Goal: Information Seeking & Learning: Learn about a topic

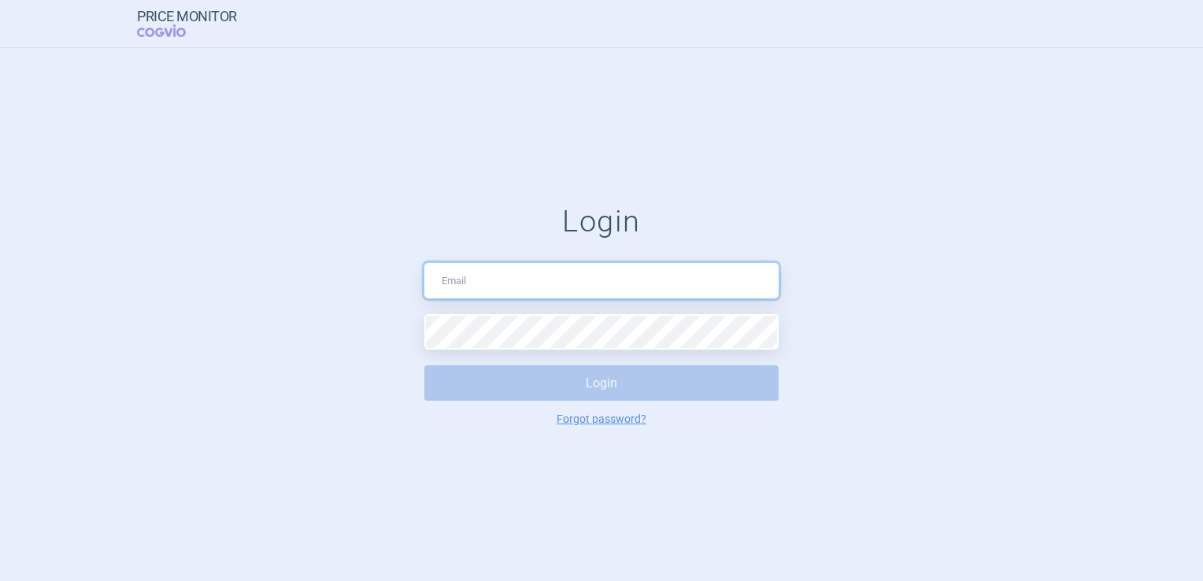
click at [742, 269] on input "text" at bounding box center [601, 280] width 354 height 35
type input "[EMAIL_ADDRESS][DOMAIN_NAME]"
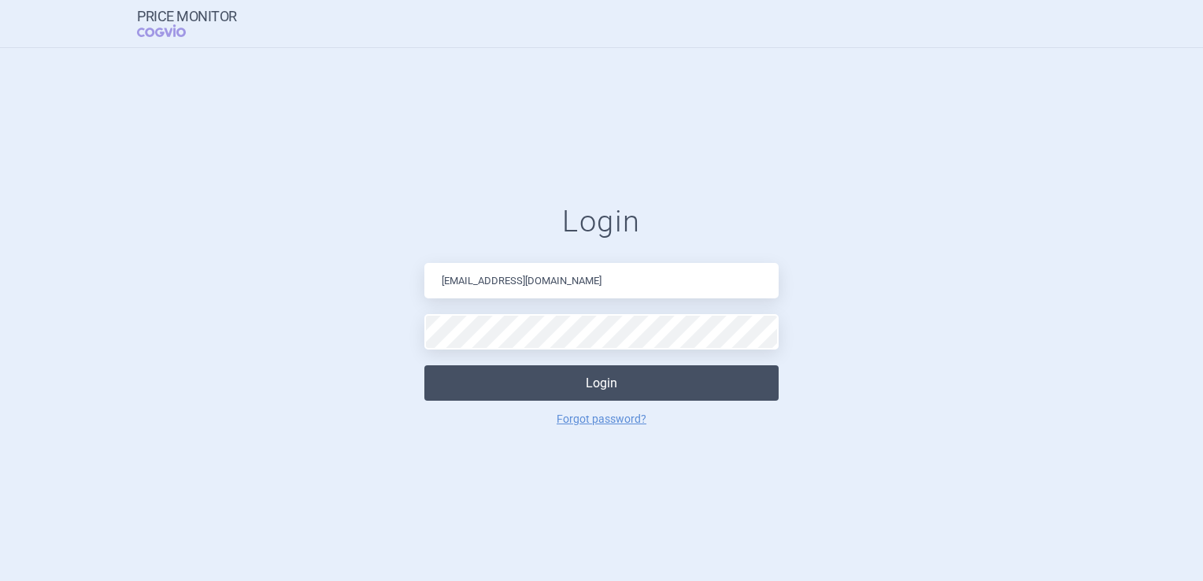
click at [642, 393] on button "Login" at bounding box center [601, 382] width 354 height 35
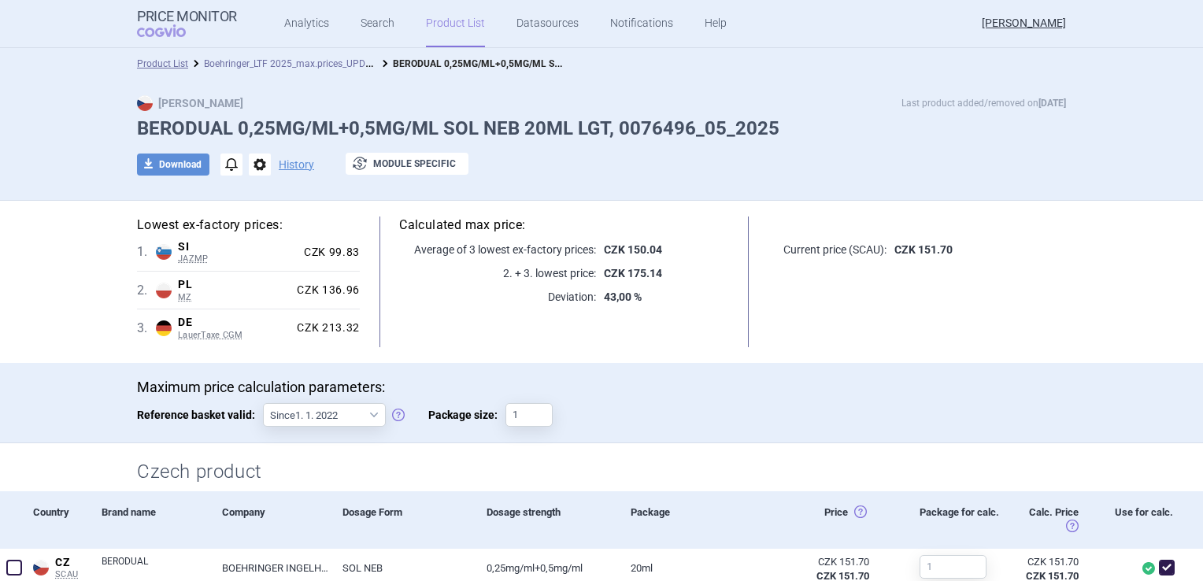
click at [316, 68] on link "Boehringer_LTF 2025_max.prices_UPDATED [DATE]_ALL" at bounding box center [321, 62] width 234 height 15
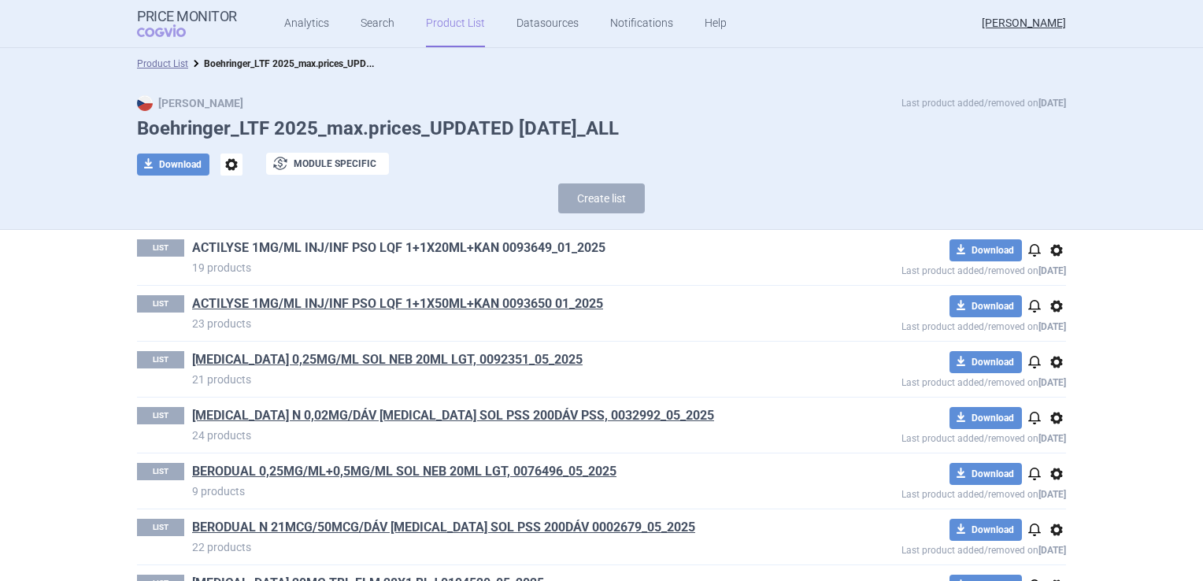
click at [418, 246] on link "ACTILYSE 1MG/ML INJ/INF PSO LQF 1+1X20ML+KAN 0093649_01_2025" at bounding box center [398, 247] width 413 height 17
click at [262, 307] on link "ACTILYSE 1MG/ML INJ/INF PSO LQF 1+1X50ML+KAN 0093650 01_2025" at bounding box center [397, 303] width 411 height 17
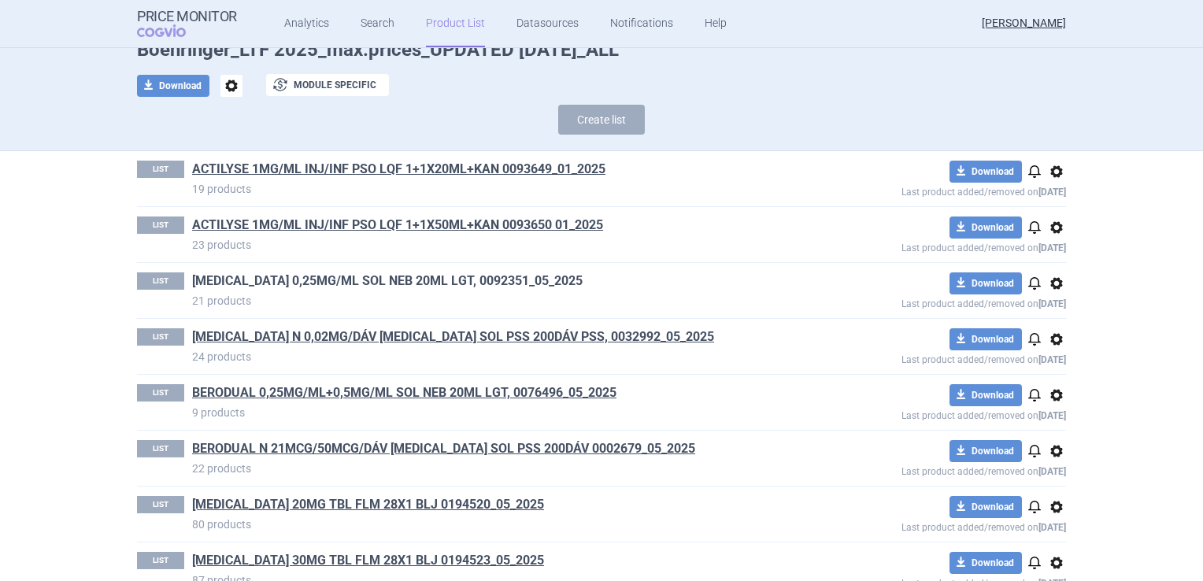
click at [432, 283] on link "[MEDICAL_DATA] 0,25MG/ML SOL NEB 20ML LGT, 0092351_05_2025" at bounding box center [387, 280] width 390 height 17
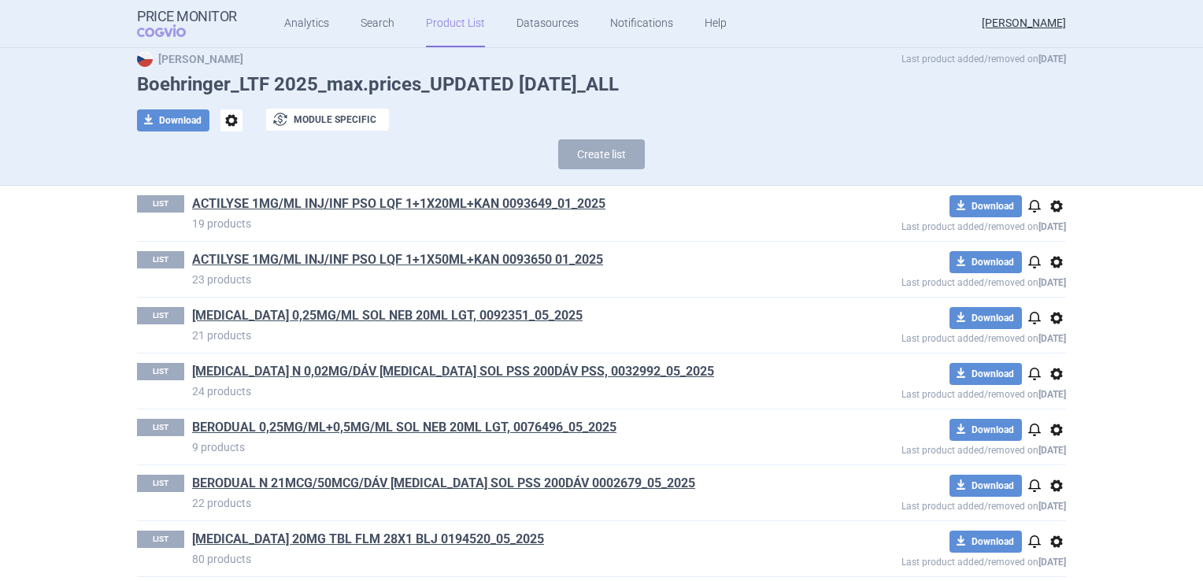
scroll to position [79, 0]
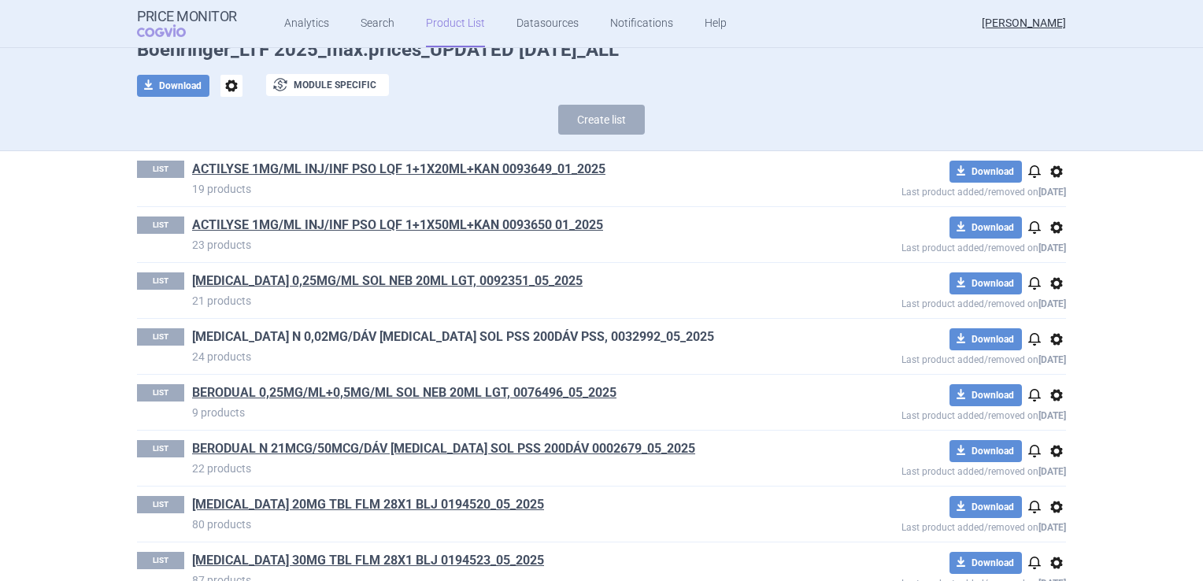
click at [425, 335] on link "[MEDICAL_DATA] N 0,02MG/DÁV [MEDICAL_DATA] SOL PSS 200DÁV PSS, 0032992_05_2025" at bounding box center [453, 336] width 522 height 17
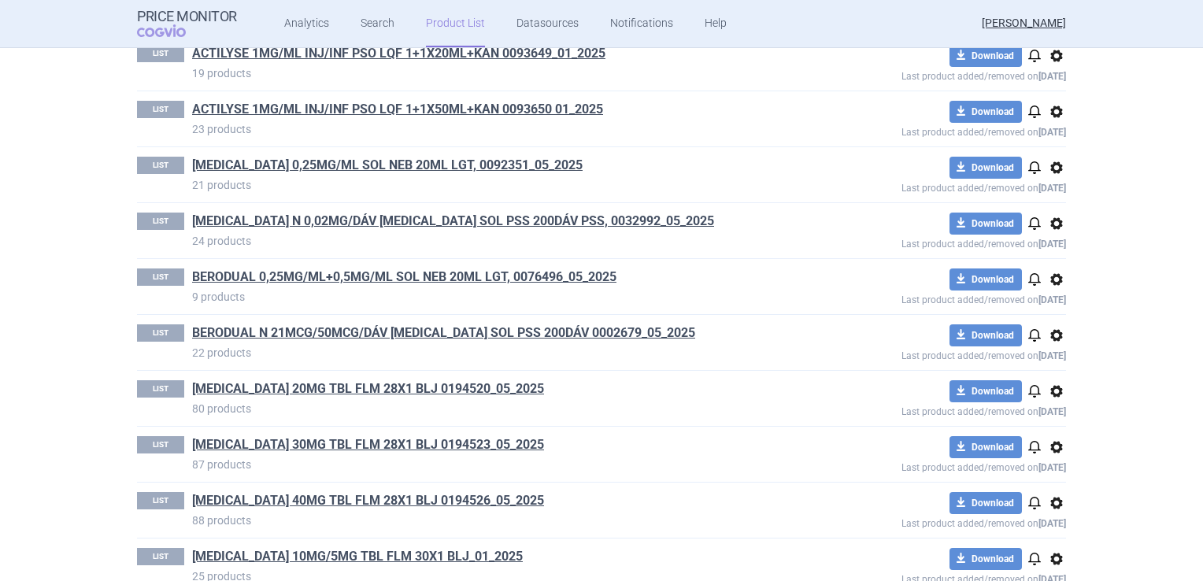
scroll to position [236, 0]
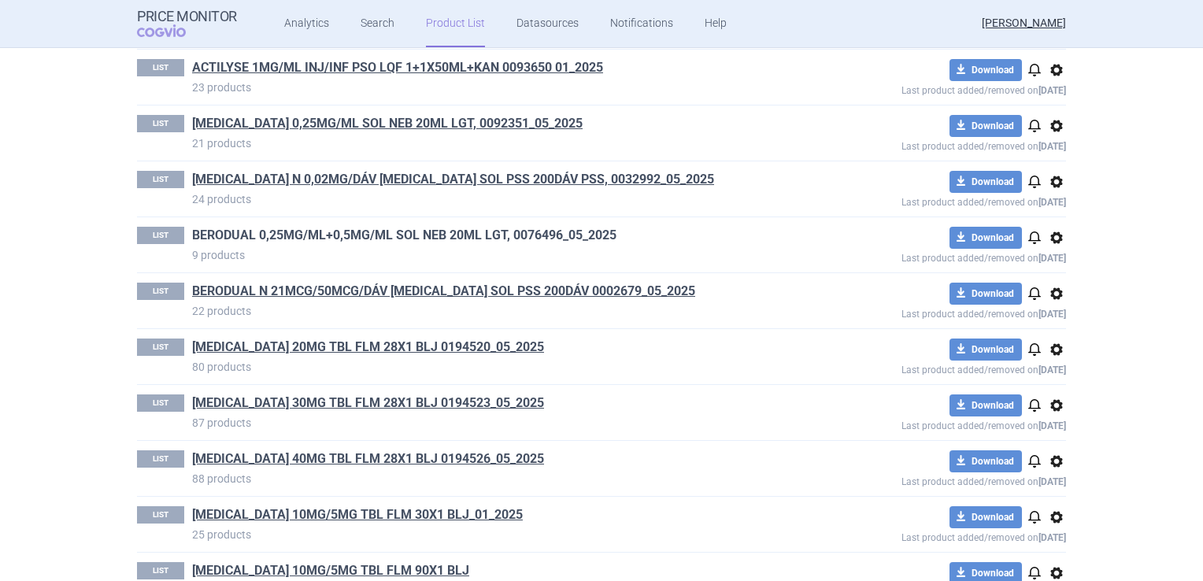
click at [264, 239] on link "BERODUAL 0,25MG/ML+0,5MG/ML SOL NEB 20ML LGT, 0076496_05_2025" at bounding box center [404, 235] width 424 height 17
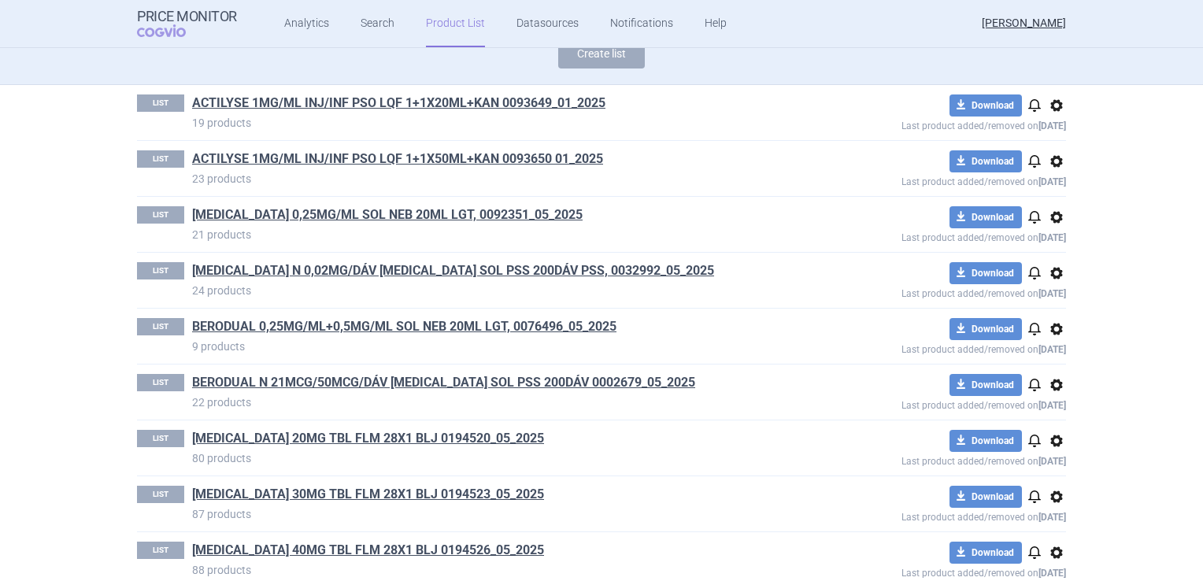
scroll to position [157, 0]
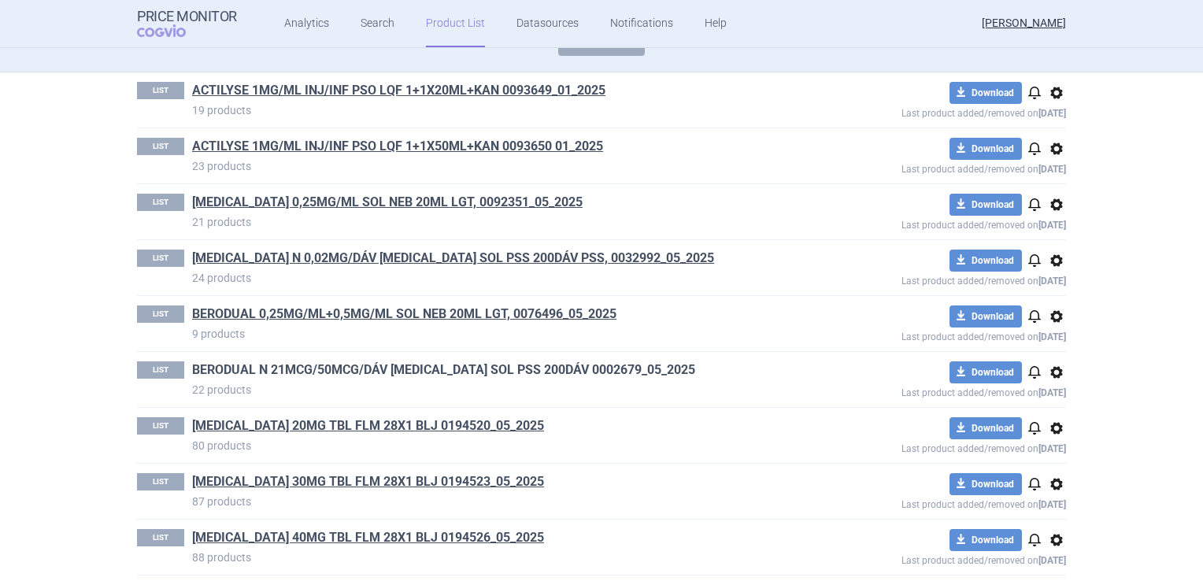
click at [288, 365] on link "BERODUAL N 21MCG/50MCG/DÁV [MEDICAL_DATA] SOL PSS 200DÁV 0002679_05_2025" at bounding box center [443, 369] width 503 height 17
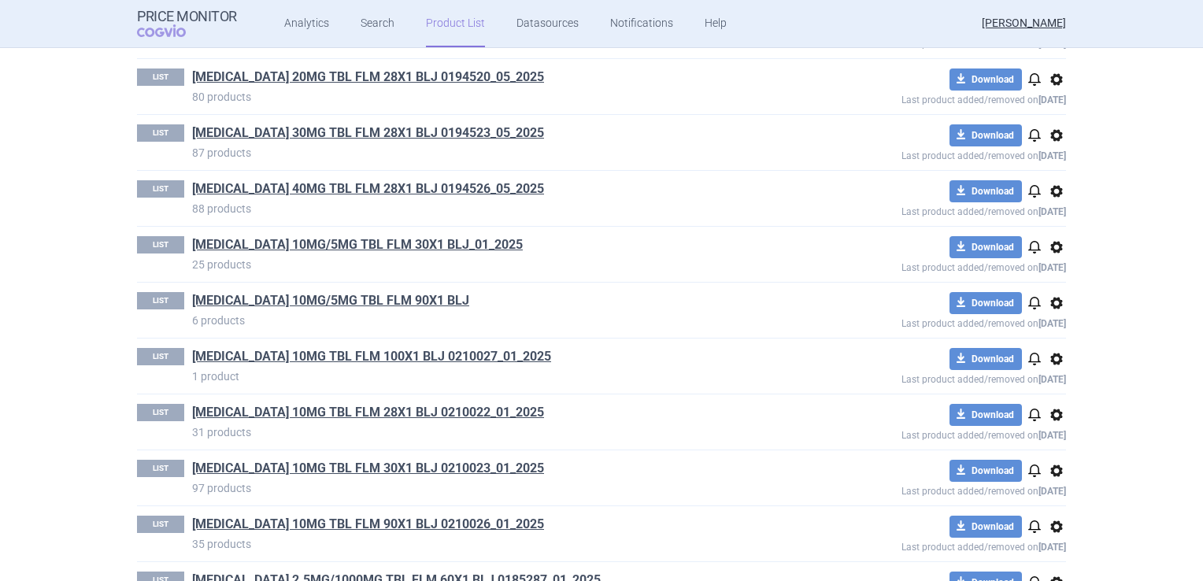
scroll to position [551, 0]
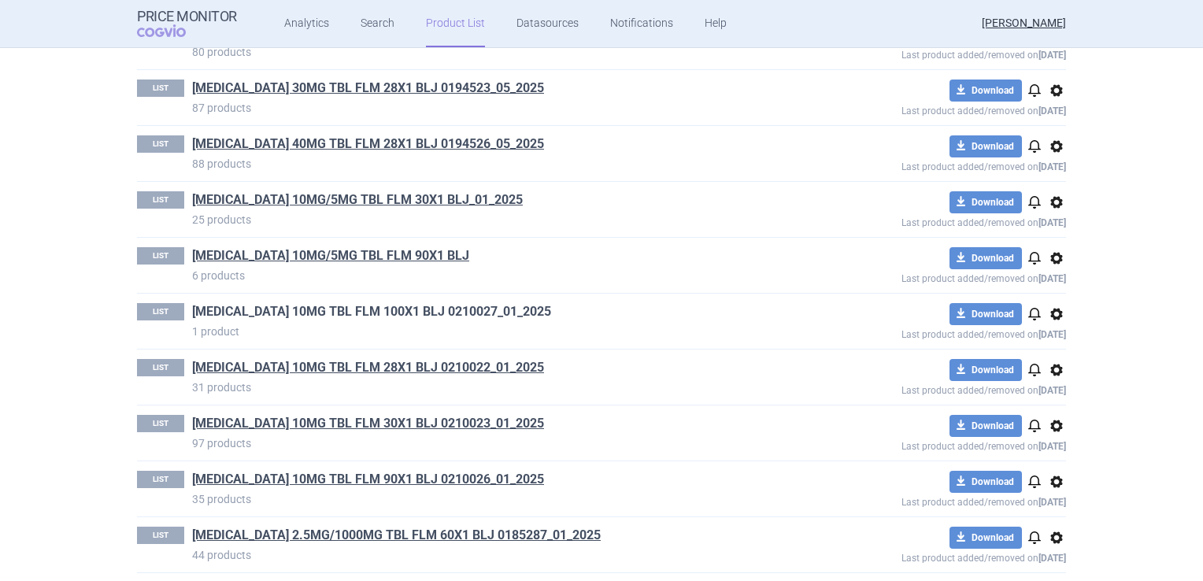
click at [277, 308] on link "[MEDICAL_DATA] 10MG TBL FLM 100X1 BLJ 0210027_01_2025" at bounding box center [371, 311] width 359 height 17
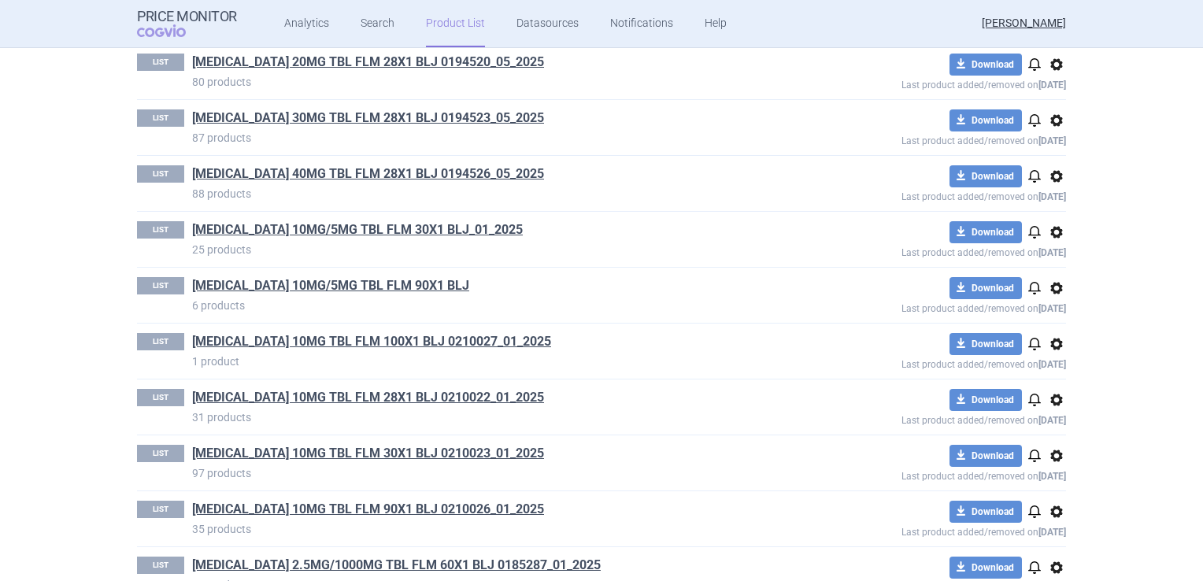
scroll to position [551, 0]
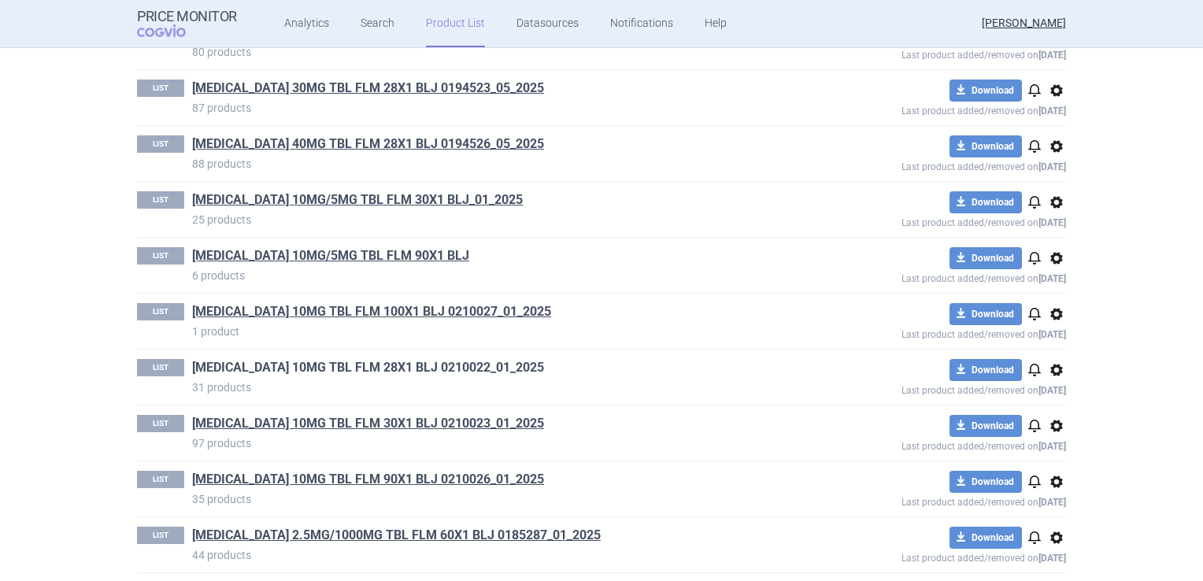
click at [248, 367] on link "[MEDICAL_DATA] 10MG TBL FLM 28X1 BLJ 0210022_01_2025" at bounding box center [368, 367] width 352 height 17
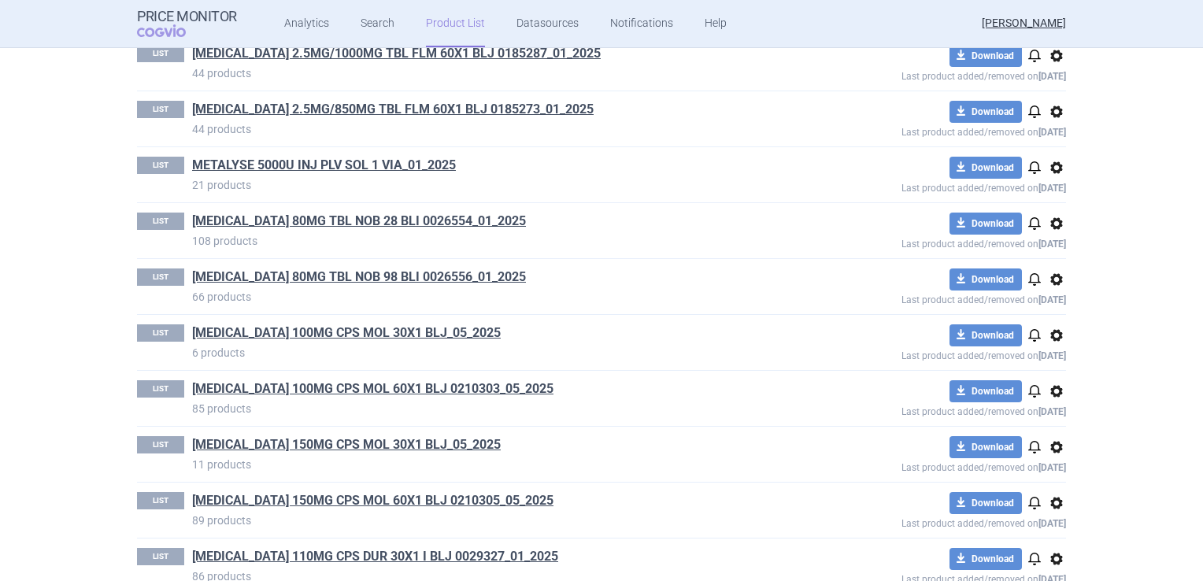
scroll to position [1102, 0]
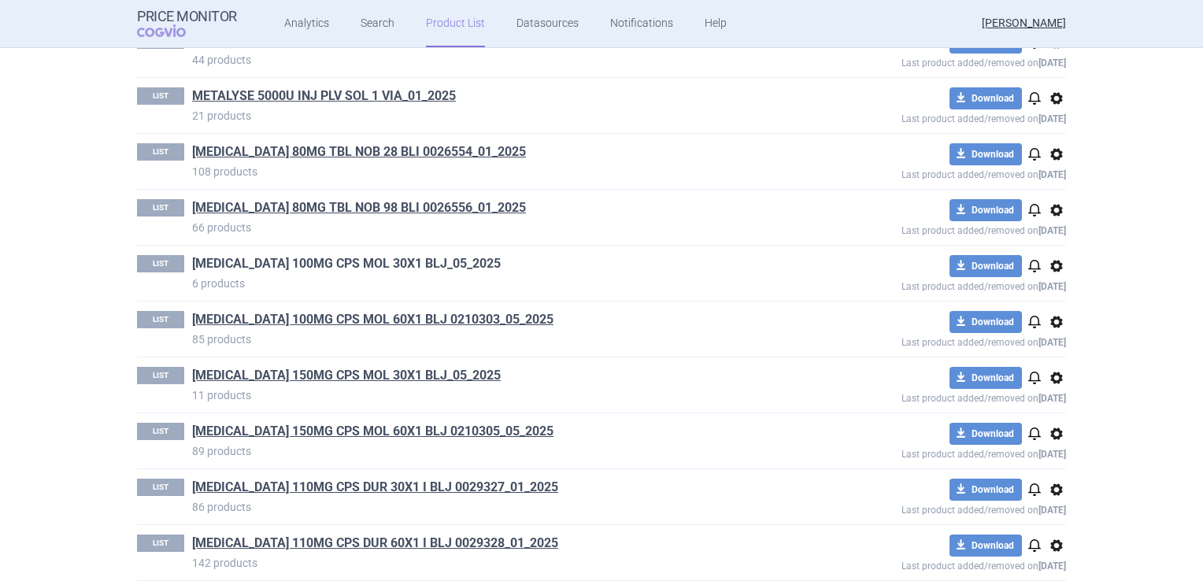
click at [323, 258] on link "[MEDICAL_DATA] 100MG CPS MOL 30X1 BLJ_05_2025" at bounding box center [346, 263] width 308 height 17
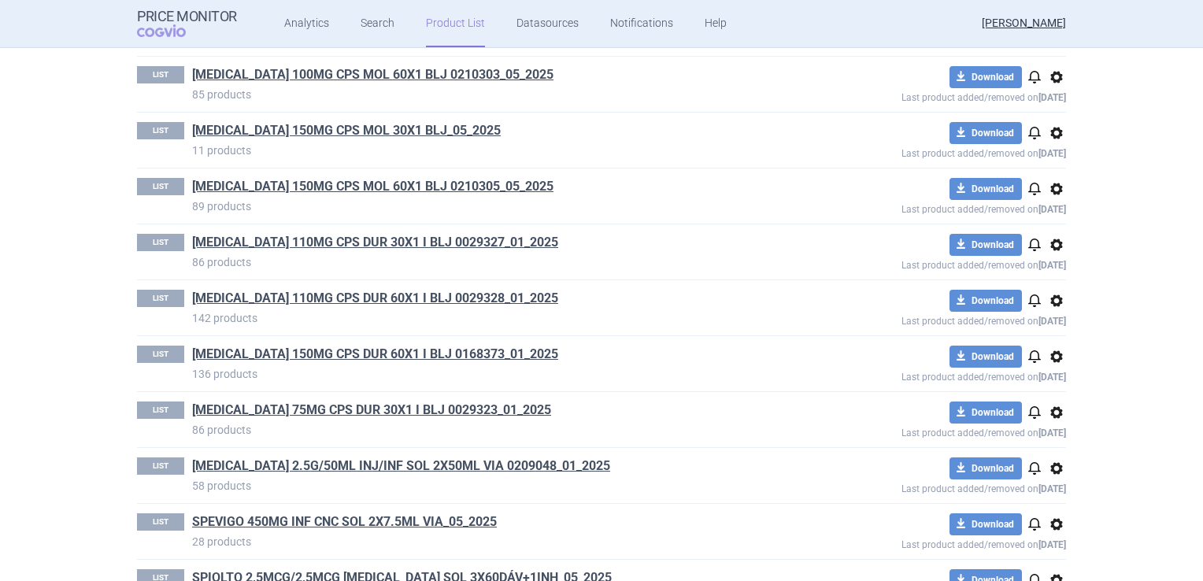
scroll to position [1338, 0]
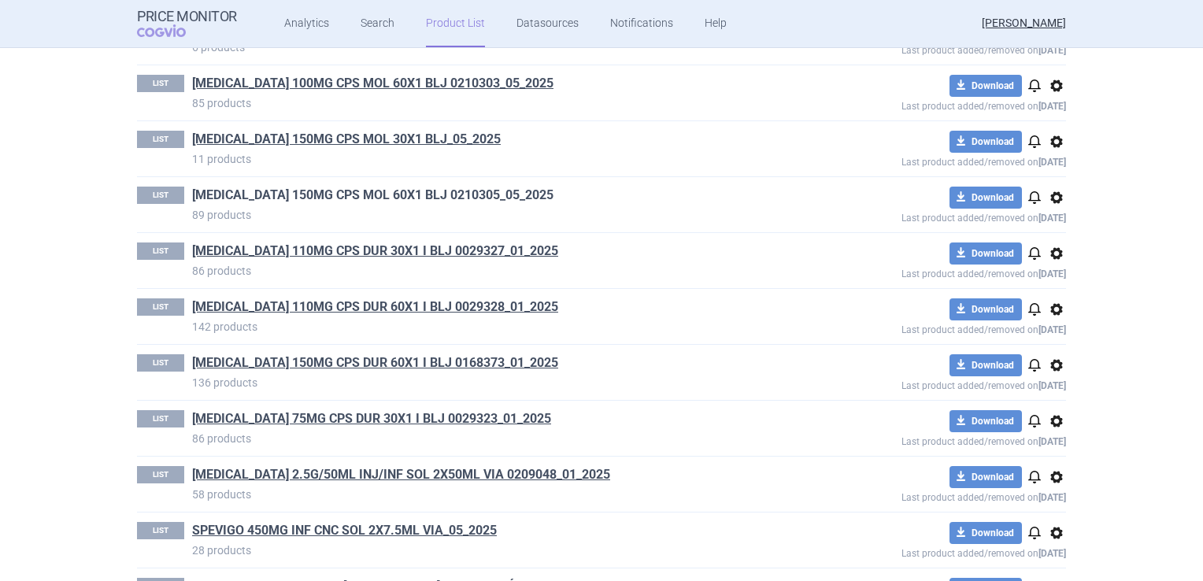
click at [364, 195] on link "[MEDICAL_DATA] 150MG CPS MOL 60X1 BLJ 0210305_05_2025" at bounding box center [372, 195] width 361 height 17
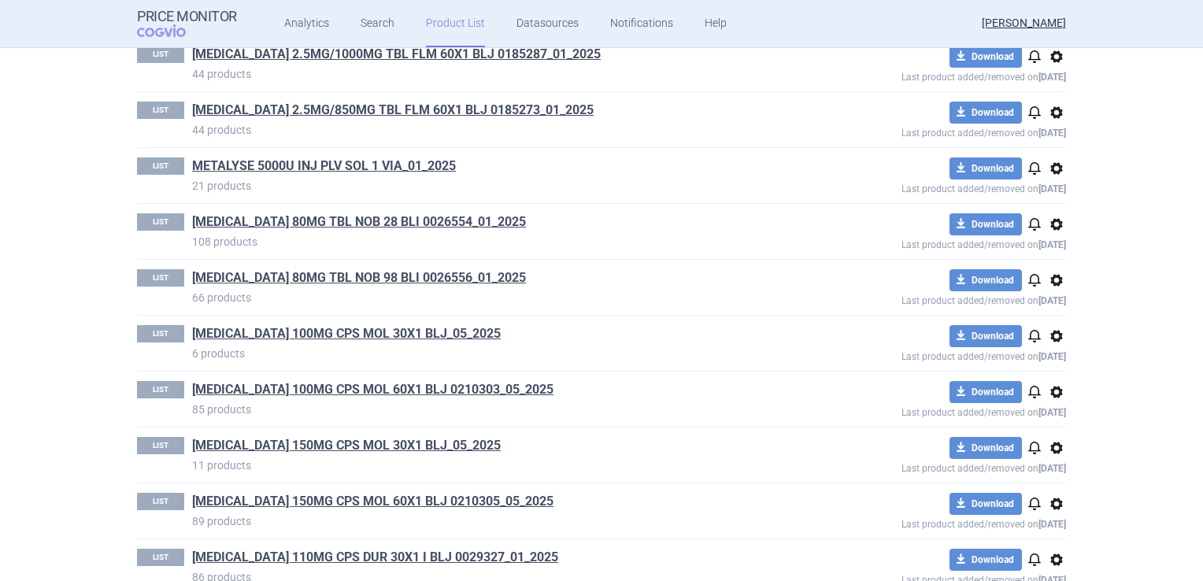
scroll to position [1102, 0]
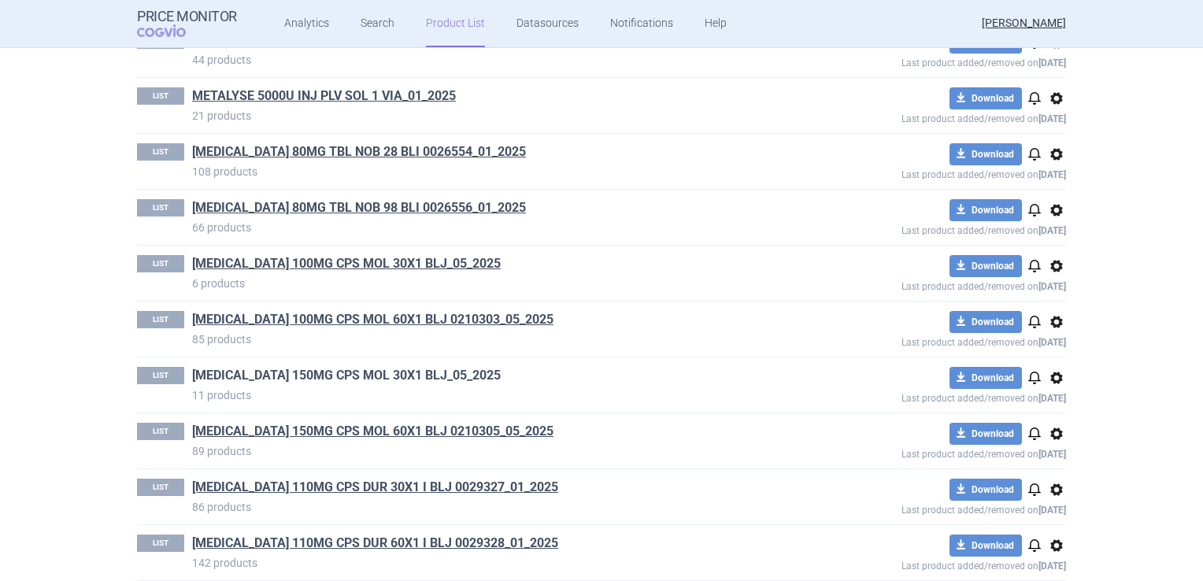
click at [290, 374] on link "[MEDICAL_DATA] 150MG CPS MOL 30X1 BLJ_05_2025" at bounding box center [346, 375] width 308 height 17
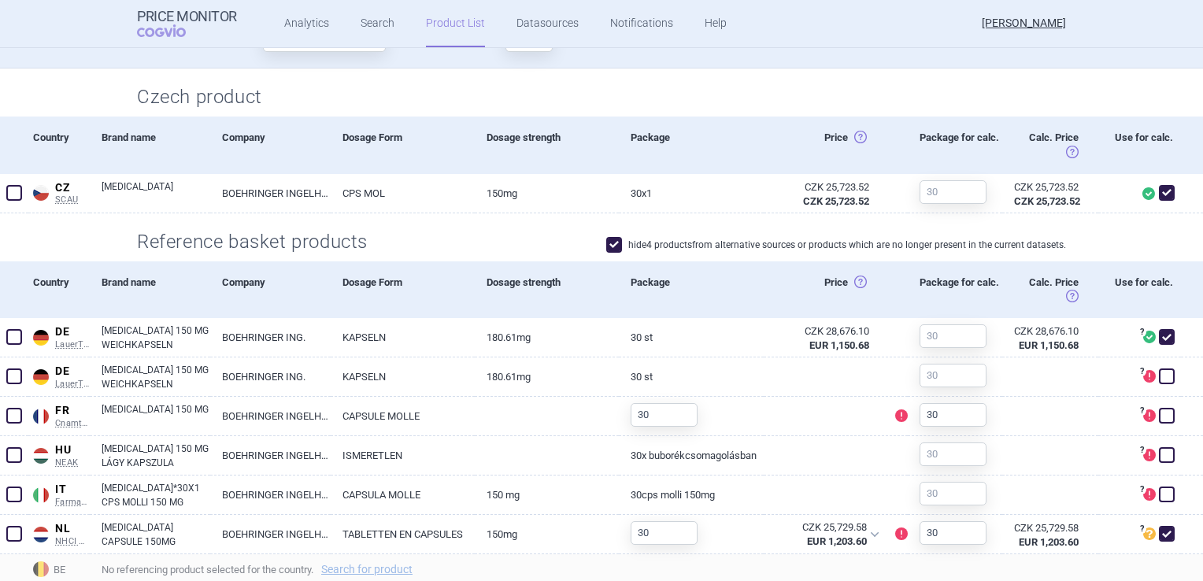
scroll to position [393, 0]
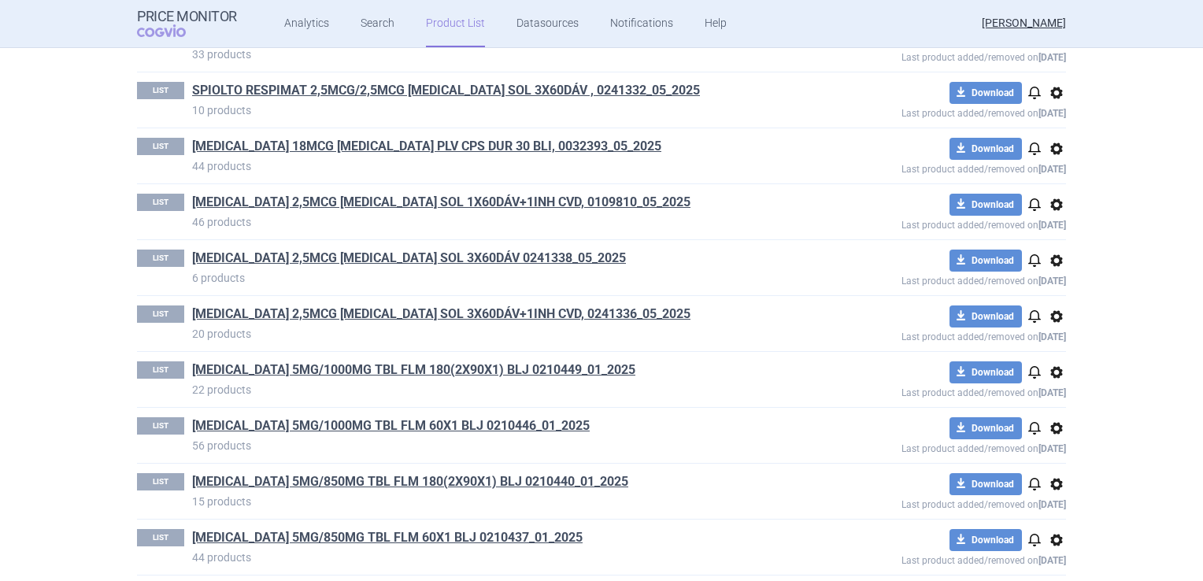
scroll to position [1967, 0]
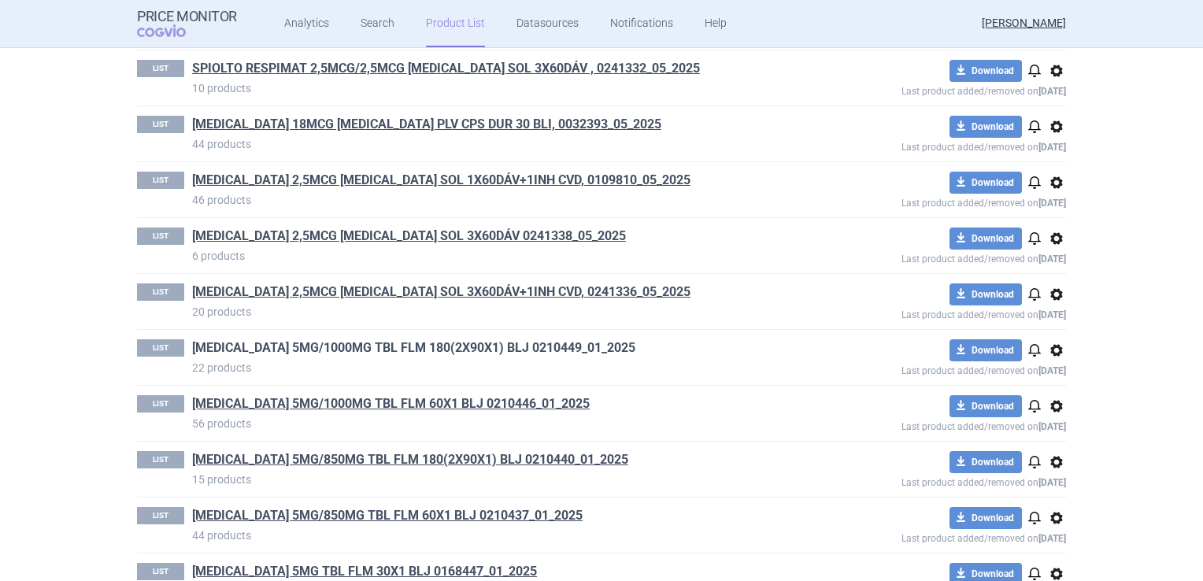
click at [246, 339] on link "[MEDICAL_DATA] 5MG/1000MG TBL FLM 180(2X90X1) BLJ 0210449_01_2025" at bounding box center [413, 347] width 443 height 17
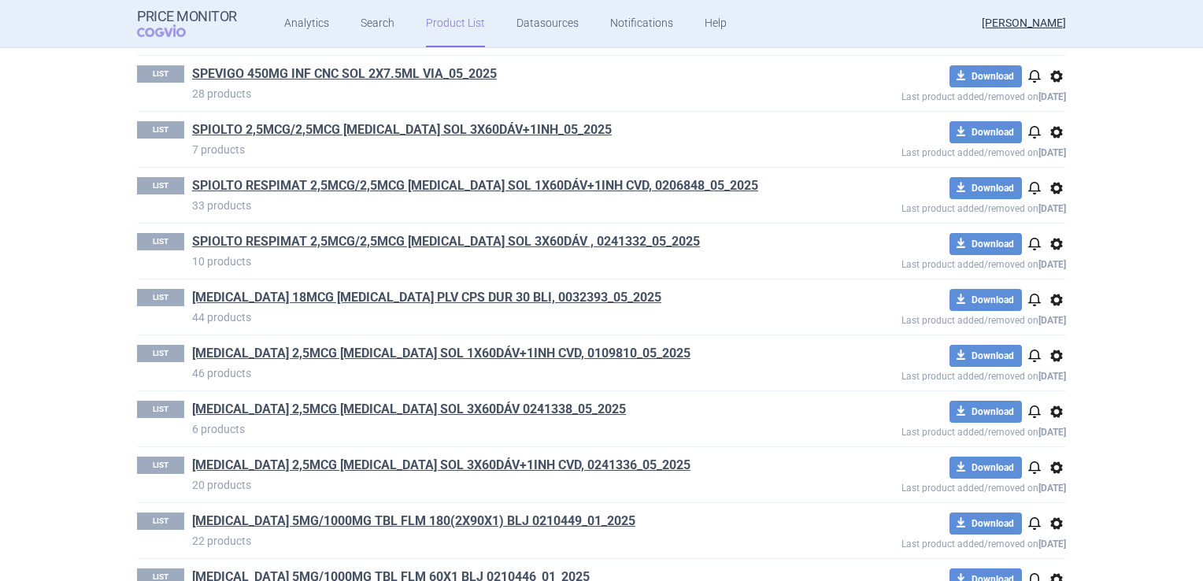
scroll to position [1889, 0]
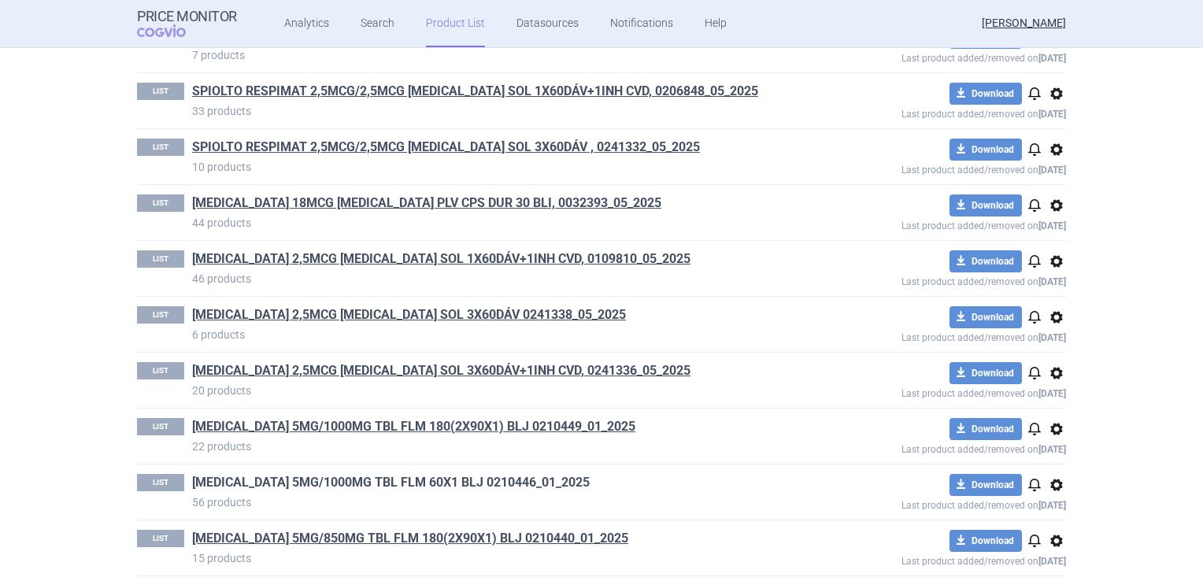
click at [406, 476] on link "[MEDICAL_DATA] 5MG/1000MG TBL FLM 60X1 BLJ 0210446_01_2025" at bounding box center [390, 482] width 397 height 17
